Goal: Task Accomplishment & Management: Manage account settings

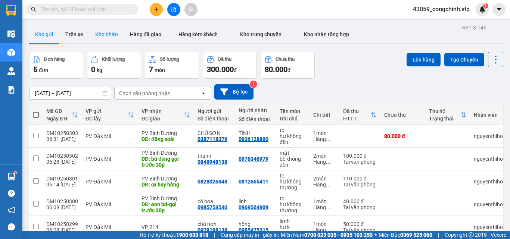
click at [101, 33] on button "Kho nhận" at bounding box center [106, 34] width 35 height 18
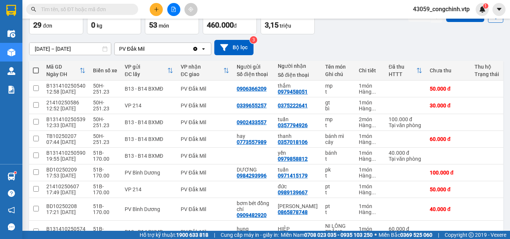
scroll to position [48, 0]
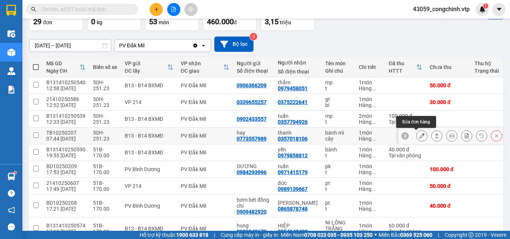
click at [417, 132] on button at bounding box center [422, 136] width 10 height 13
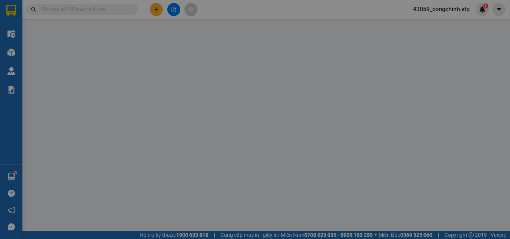
type input "0773557989"
type input "hay"
type input "0357018106"
type input "thanh"
type input "0"
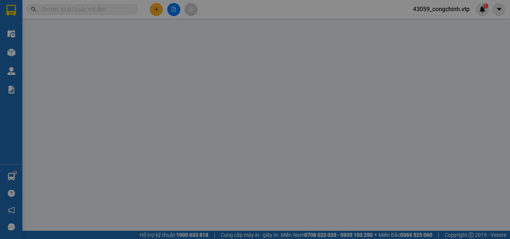
type input "60.000"
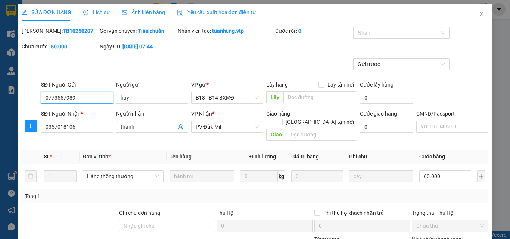
type input "3.000"
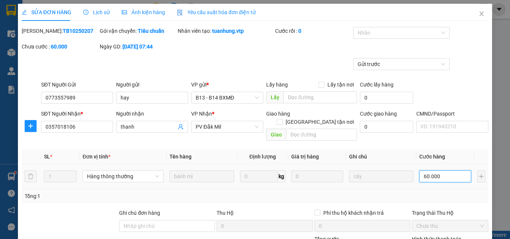
click at [437, 171] on input "60.000" at bounding box center [445, 177] width 52 height 12
type input "5"
type input "50"
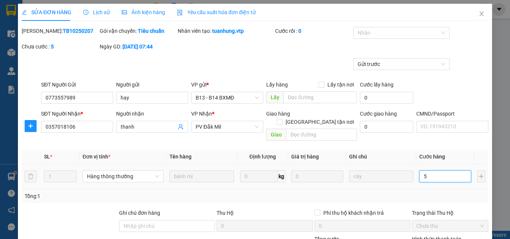
type input "50"
type input "500"
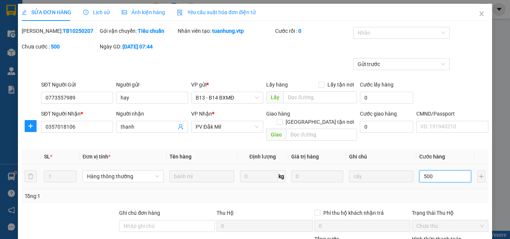
type input "5.000"
type input "50.000"
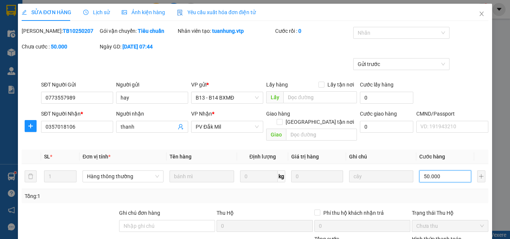
type input "50.000"
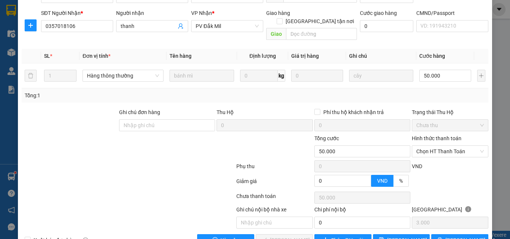
scroll to position [114, 0]
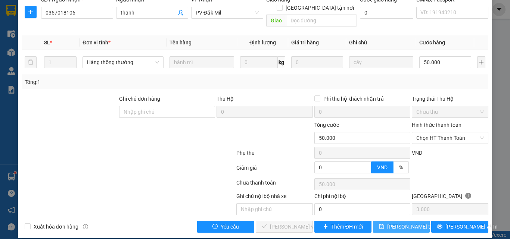
click at [400, 223] on span "[PERSON_NAME] thay đổi" at bounding box center [417, 227] width 60 height 8
